Goal: Navigation & Orientation: Go to known website

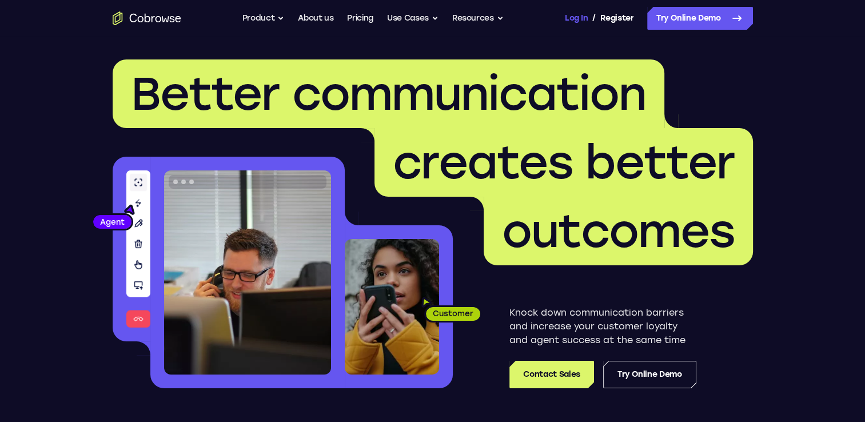
click at [579, 15] on link "Log In" at bounding box center [576, 18] width 23 height 23
click at [622, 378] on link "Try Online Demo" at bounding box center [649, 374] width 93 height 27
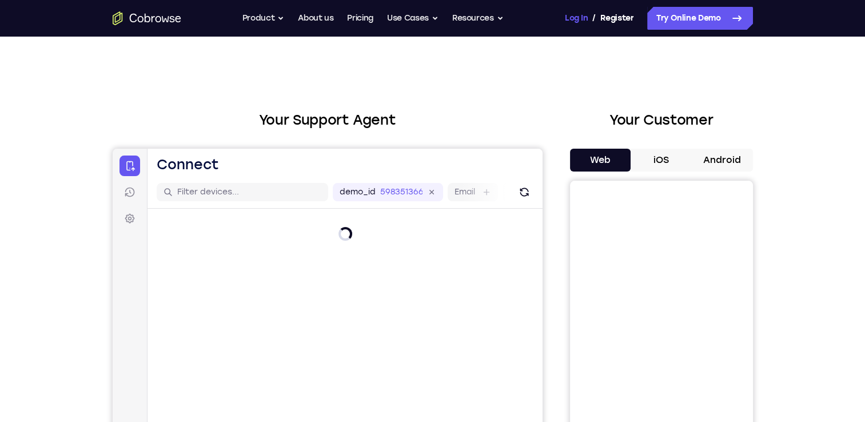
click at [583, 10] on link "Log In" at bounding box center [576, 18] width 23 height 23
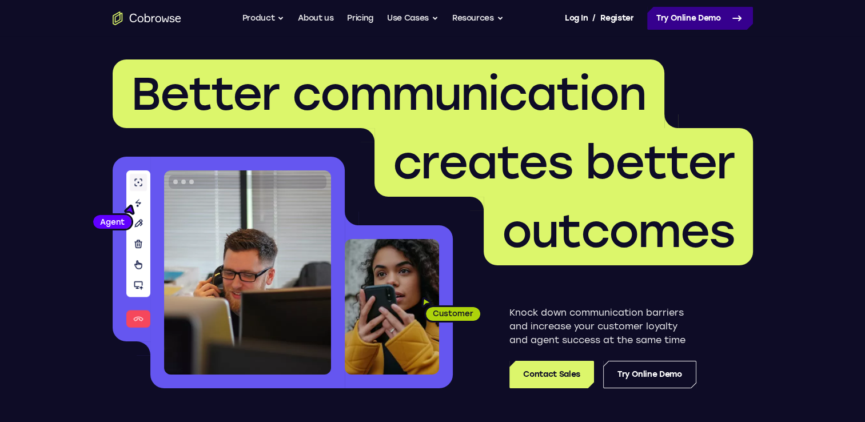
click at [670, 13] on link "Try Online Demo" at bounding box center [701, 18] width 106 height 23
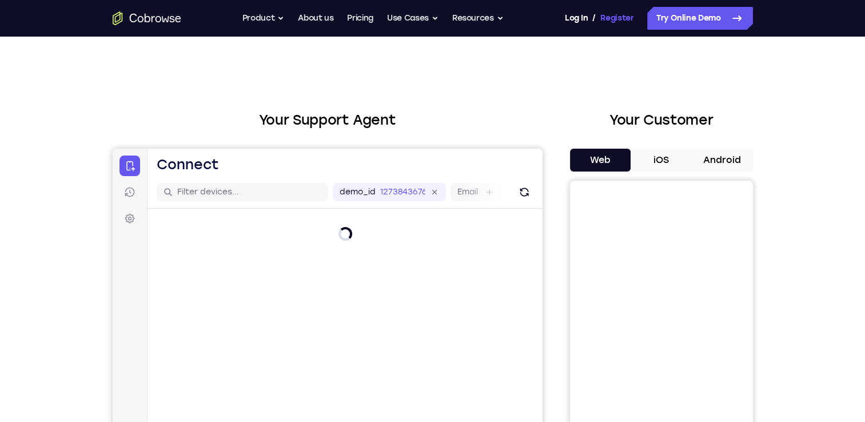
click at [610, 15] on link "Register" at bounding box center [617, 18] width 33 height 23
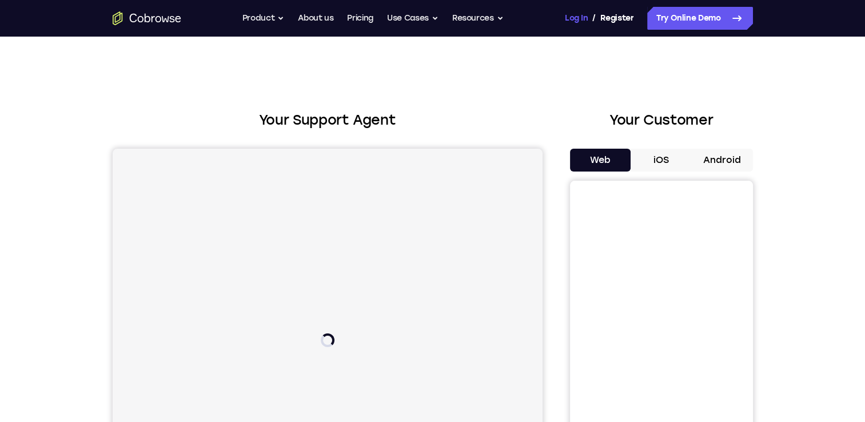
click at [578, 15] on link "Log In" at bounding box center [576, 18] width 23 height 23
